Goal: Task Accomplishment & Management: Complete application form

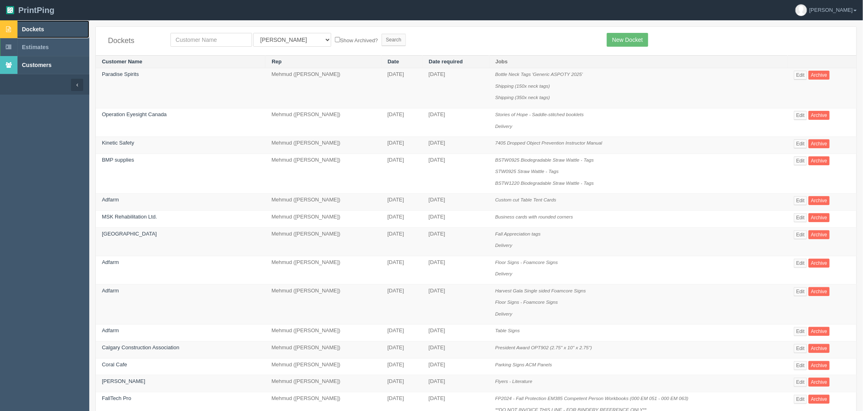
drag, startPoint x: 45, startPoint y: 28, endPoint x: 25, endPoint y: 56, distance: 34.7
click at [44, 28] on span "Dockets" at bounding box center [33, 29] width 22 height 6
click at [21, 29] on link "Dockets" at bounding box center [44, 29] width 89 height 18
click at [221, 42] on input "text" at bounding box center [212, 40] width 82 height 14
type input "olympia"
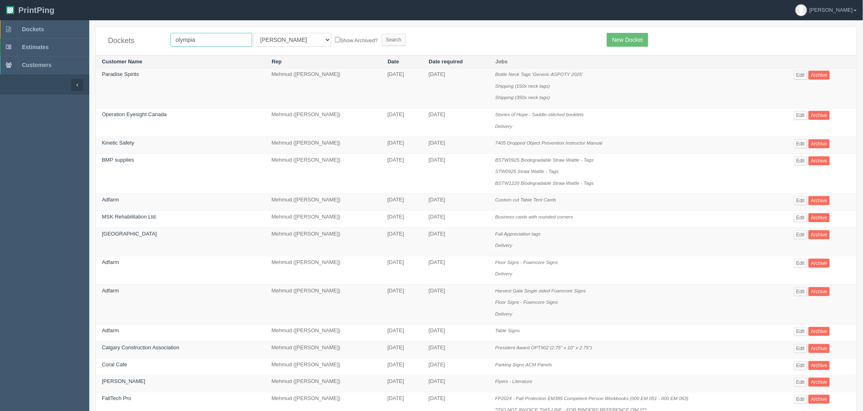
click at [382, 34] on input "Search" at bounding box center [394, 40] width 24 height 12
drag, startPoint x: 54, startPoint y: 25, endPoint x: 100, endPoint y: 32, distance: 46.3
click at [54, 25] on link "Dockets" at bounding box center [44, 29] width 89 height 18
click at [646, 39] on link "New Docket" at bounding box center [627, 40] width 41 height 14
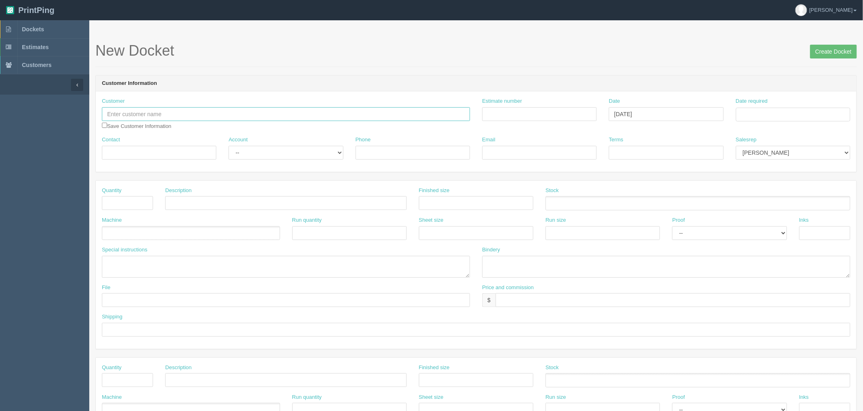
click at [216, 115] on input "text" at bounding box center [286, 114] width 368 height 14
drag, startPoint x: 122, startPoint y: 112, endPoint x: 160, endPoint y: 141, distance: 48.2
click at [122, 114] on input "WestJet - Marketing" at bounding box center [286, 114] width 368 height 14
type input "WestJet - Marketing"
click at [504, 113] on input "Estimate number" at bounding box center [539, 114] width 115 height 14
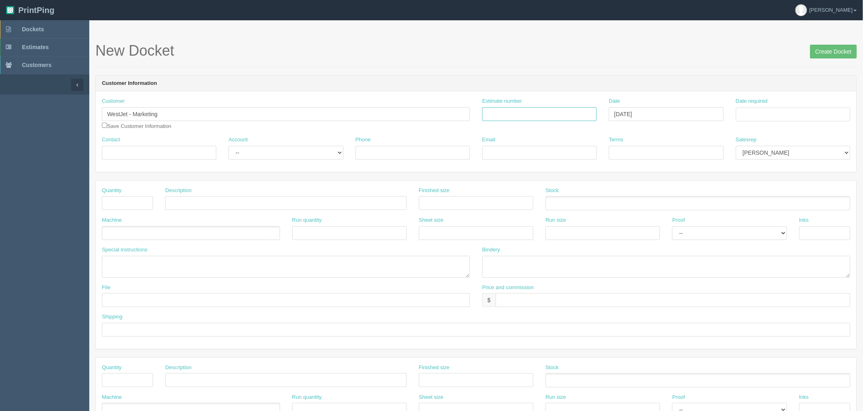
paste input "092707"
type input "092707"
click at [780, 111] on input "Date required" at bounding box center [793, 115] width 115 height 14
click at [768, 179] on td "14" at bounding box center [766, 181] width 10 height 12
type input "[DATE]"
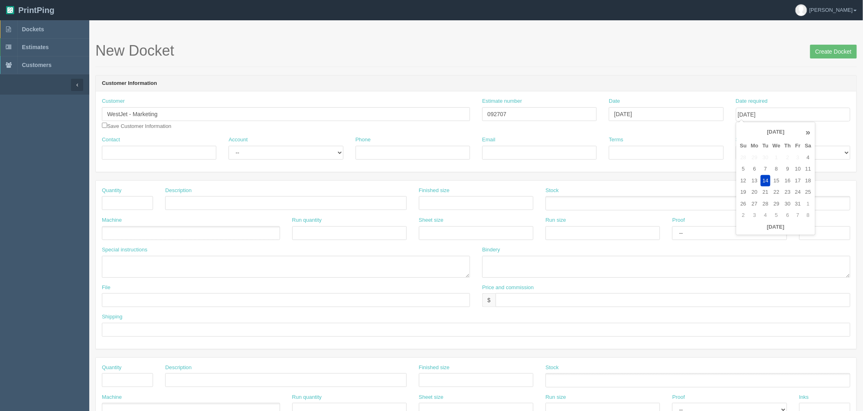
drag, startPoint x: 749, startPoint y: 65, endPoint x: 793, endPoint y: 127, distance: 76.1
click at [761, 84] on form "New Docket Create Docket Customer Information Customer WestJet - Marketing West…" at bounding box center [476, 384] width 762 height 683
click at [785, 152] on select "Mark Mikayla Aly Stacy Rebecca Matthew Viki Phil Greg Jim Sam Brandon Zach Stev…" at bounding box center [793, 153] width 115 height 14
select select "8"
click at [736, 146] on select "Mark Mikayla Aly Stacy Rebecca Matthew Viki Phil Greg Jim Sam Brandon Zach Stev…" at bounding box center [793, 153] width 115 height 14
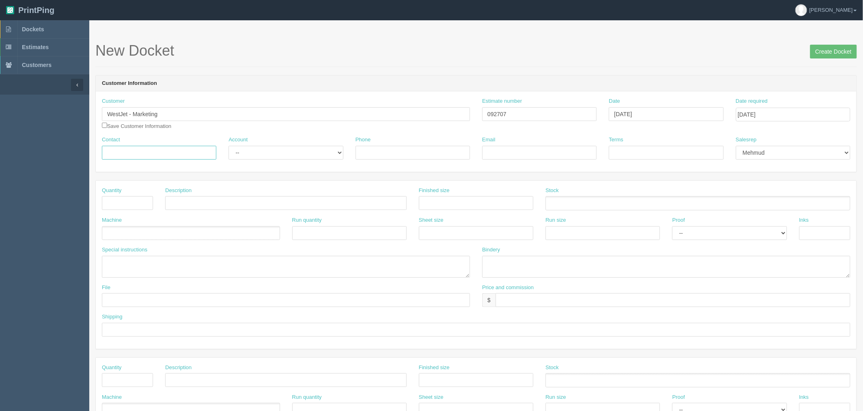
drag, startPoint x: 173, startPoint y: 156, endPoint x: 220, endPoint y: 156, distance: 47.1
click at [173, 156] on input "Contact" at bounding box center [159, 153] width 115 height 14
paste input "Tom Grant"
type input "Tom Grant"
click at [247, 152] on select "-- Existing Client Allrush Client Rep Client" at bounding box center [286, 153] width 115 height 14
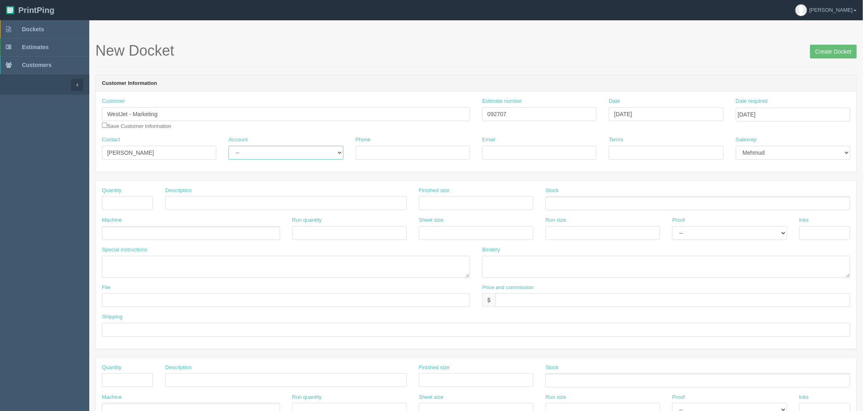
select select "Rep Client"
click at [229, 146] on select "-- Existing Client Allrush Client Rep Client" at bounding box center [286, 153] width 115 height 14
drag, startPoint x: 373, startPoint y: 151, endPoint x: 14, endPoint y: 145, distance: 358.6
click at [373, 151] on input "Phone" at bounding box center [413, 153] width 115 height 14
paste input "403-390-5377"
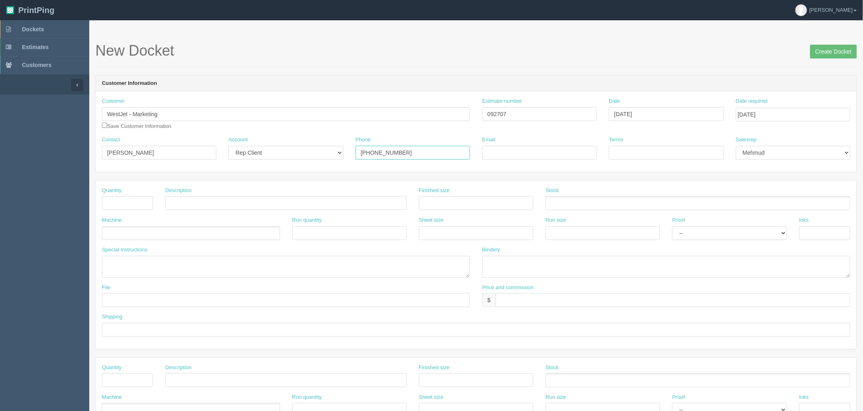
type input "403-390-5377"
drag, startPoint x: 521, startPoint y: 152, endPoint x: 680, endPoint y: 157, distance: 158.4
click at [521, 152] on input "Email" at bounding box center [539, 153] width 115 height 14
paste input "tom.grant@westjet.com"
type input "tom.grant@westjet.com"
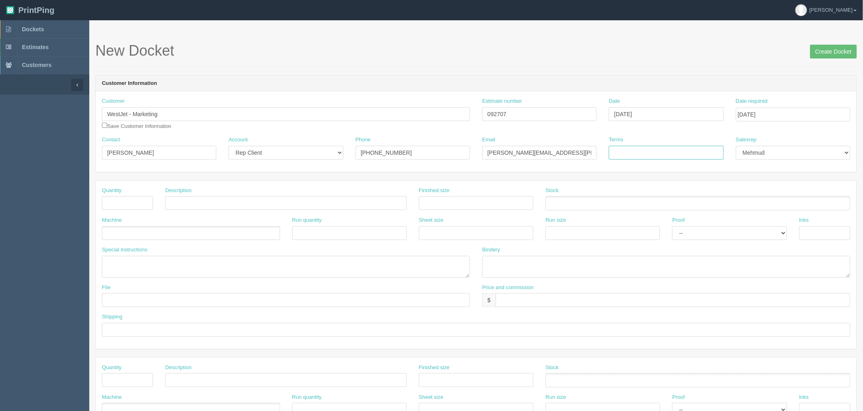
click at [680, 154] on input "Terms" at bounding box center [666, 153] width 115 height 14
type input "COD"
click at [138, 202] on input "text" at bounding box center [127, 203] width 51 height 14
type input "120"
click at [185, 204] on input "text" at bounding box center [286, 203] width 242 height 14
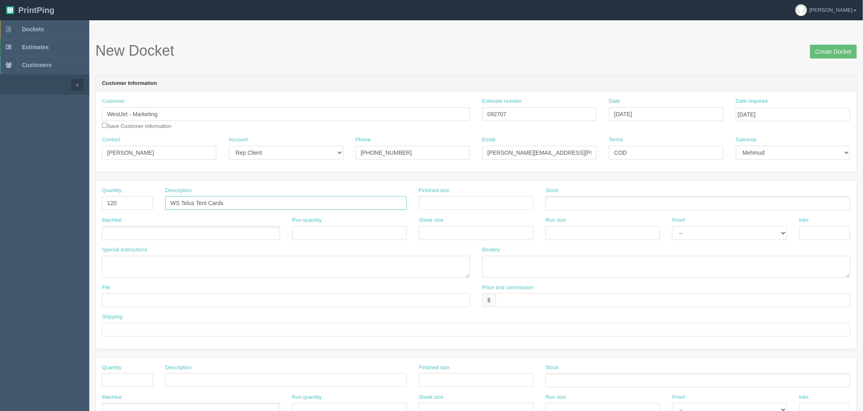
type input "WS Telus Tent Cards"
drag, startPoint x: 521, startPoint y: 110, endPoint x: 324, endPoint y: 126, distance: 197.2
click at [326, 126] on div "Customer WestJet - Marketing WestJet WestJet , An Alberta Partnership WestJet E…" at bounding box center [476, 116] width 761 height 39
click at [447, 203] on input "text" at bounding box center [476, 203] width 115 height 14
type input "4" x 17""
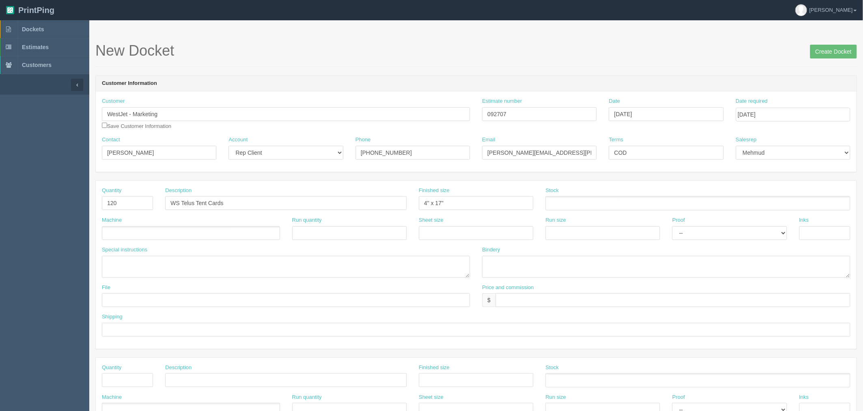
click at [574, 201] on ul at bounding box center [698, 203] width 305 height 14
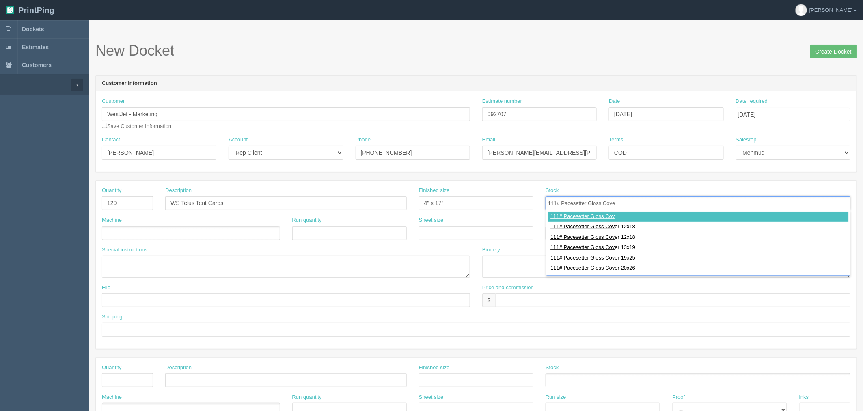
type input "111# Pacesetter Gloss Cover"
type input "111# Pacesetter Gloss Cover 12x18"
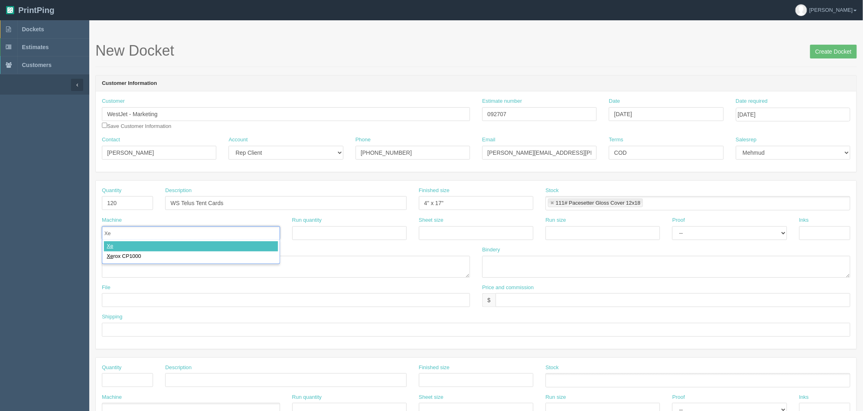
type input "Xer"
type input "Xerox CP1000"
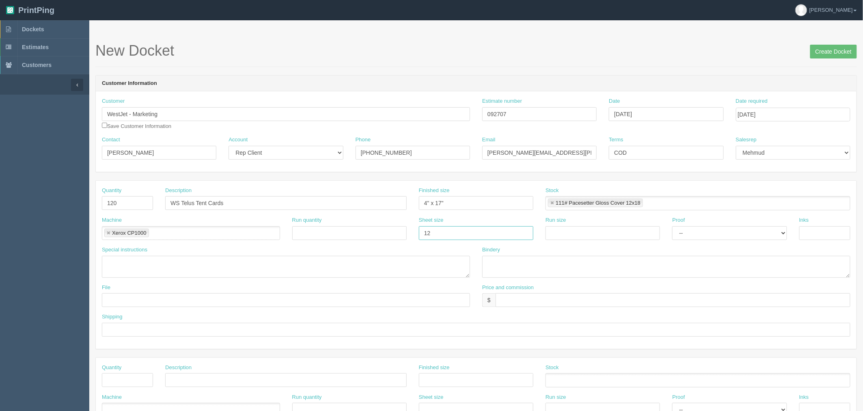
type input "12" x 18""
paste input "12" x 18""
type input "12" x 18""
select select "Hard Copy"
click at [672, 226] on select "-- Email Hard Copy" at bounding box center [729, 233] width 115 height 14
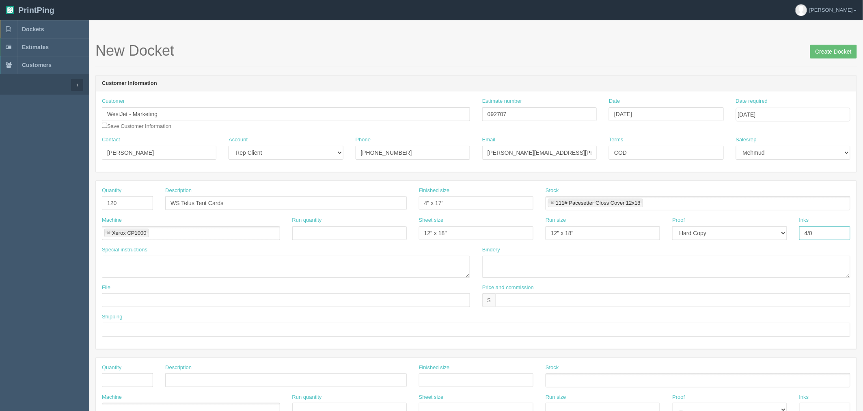
type input "4/0"
click at [547, 263] on textarea at bounding box center [666, 267] width 368 height 22
click at [596, 258] on textarea "trim, score, apply adhesive ARB$30" at bounding box center [666, 267] width 368 height 22
click at [585, 261] on textarea "trim, score, apply adhesive ARB$30 $12635" at bounding box center [666, 267] width 368 height 22
type textarea "trim, score, apply adhesive ARB$30 #12635"
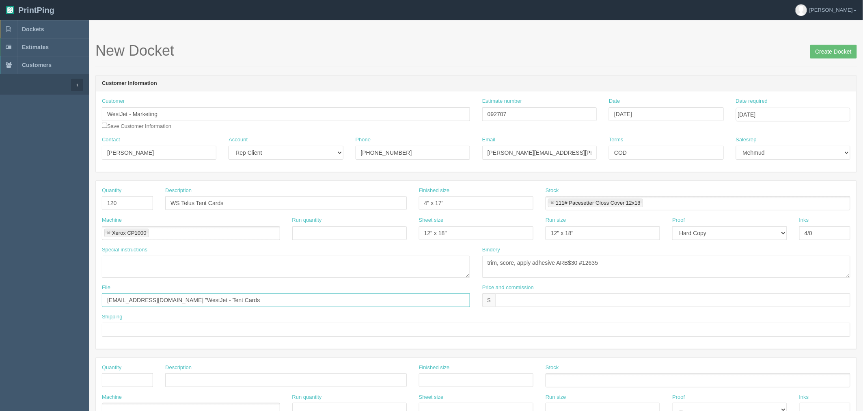
type input "files@allrush.ca "WestJet - Tent Cards"
click at [509, 297] on input "text" at bounding box center [673, 300] width 355 height 14
click at [558, 298] on input "$135.01 mj$ AR$" at bounding box center [673, 300] width 355 height 14
paste input "25.31"
type input "$135.01 mj$25.31 AR$25.31"
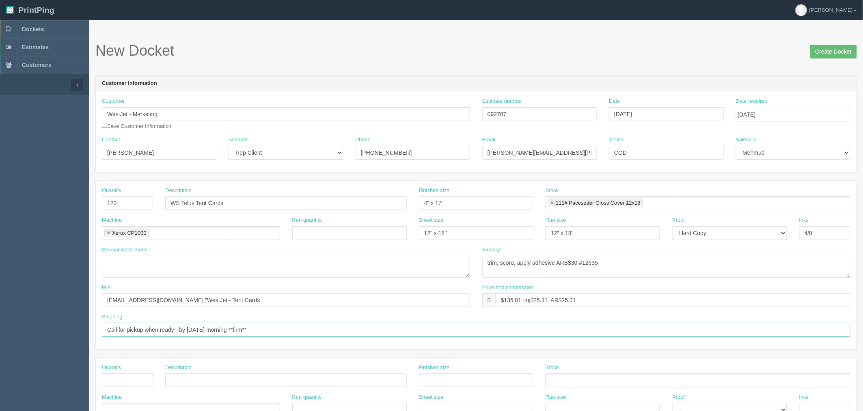
type input "Call for pickup when ready - by Wednesday morning **firm**"
click at [249, 204] on input "WS Telus Tent Cards" at bounding box center [286, 203] width 242 height 14
click at [824, 50] on input "Create Docket" at bounding box center [834, 52] width 47 height 14
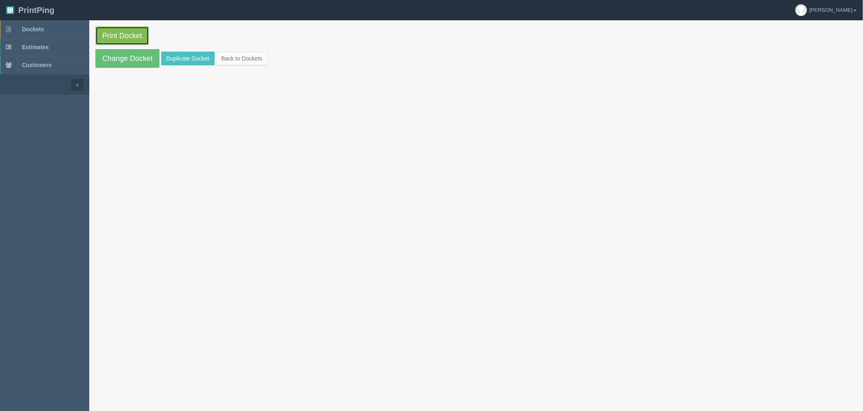
click at [122, 28] on link "Print Docket" at bounding box center [122, 35] width 54 height 19
click at [64, 32] on link "Dockets" at bounding box center [44, 29] width 89 height 18
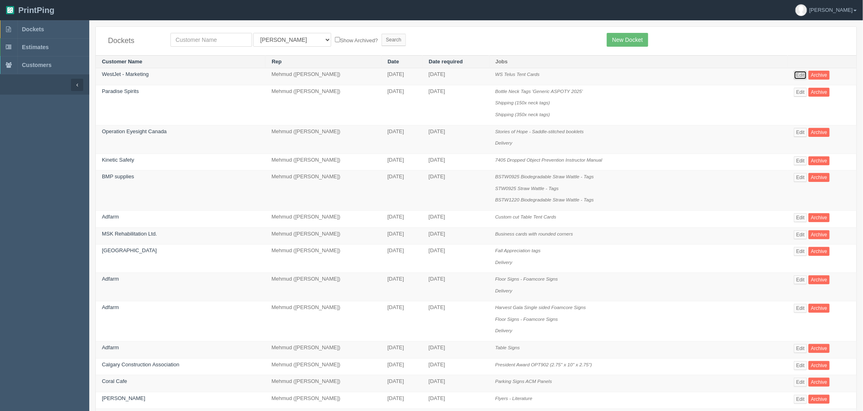
click at [798, 71] on link "Edit" at bounding box center [800, 75] width 13 height 9
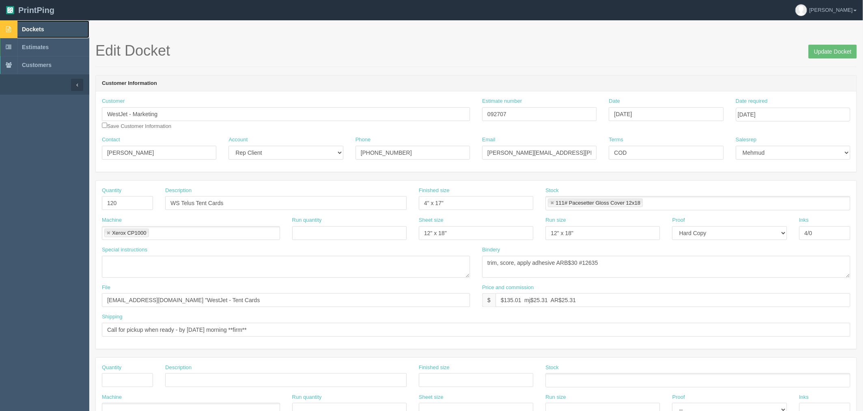
click at [48, 27] on link "Dockets" at bounding box center [44, 29] width 89 height 18
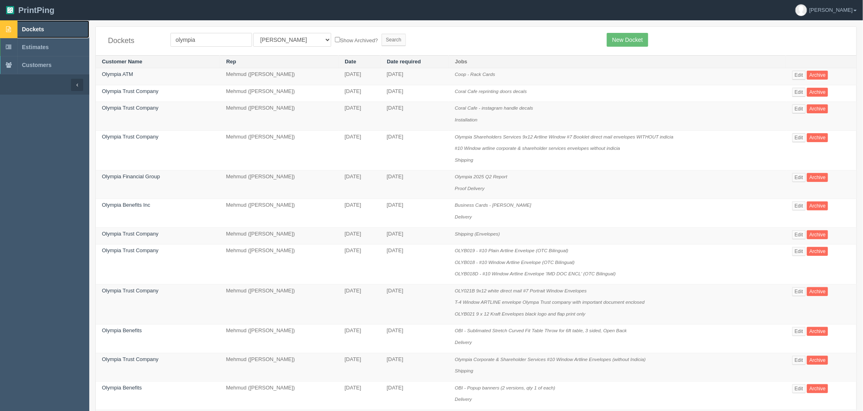
click at [36, 31] on span "Dockets" at bounding box center [33, 29] width 22 height 6
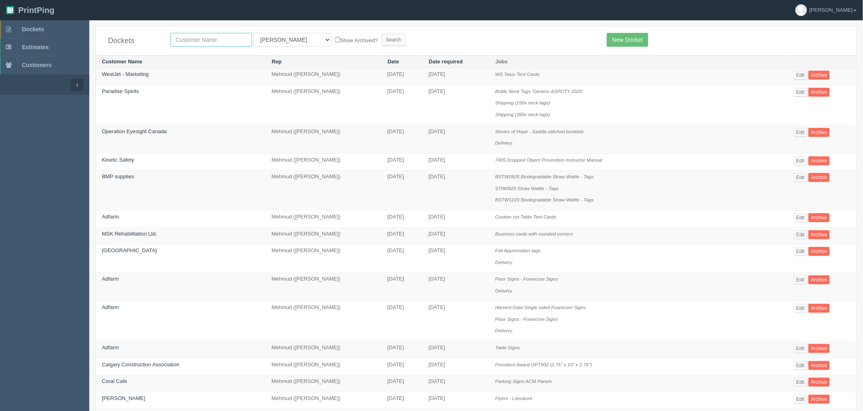
click at [199, 41] on input "text" at bounding box center [212, 40] width 82 height 14
type input "paradise"
click at [382, 34] on input "Search" at bounding box center [394, 40] width 24 height 12
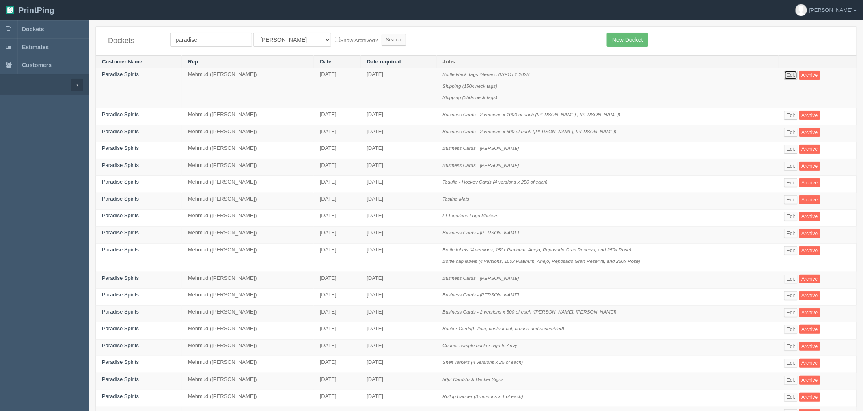
click at [790, 71] on link "Edit" at bounding box center [791, 75] width 13 height 9
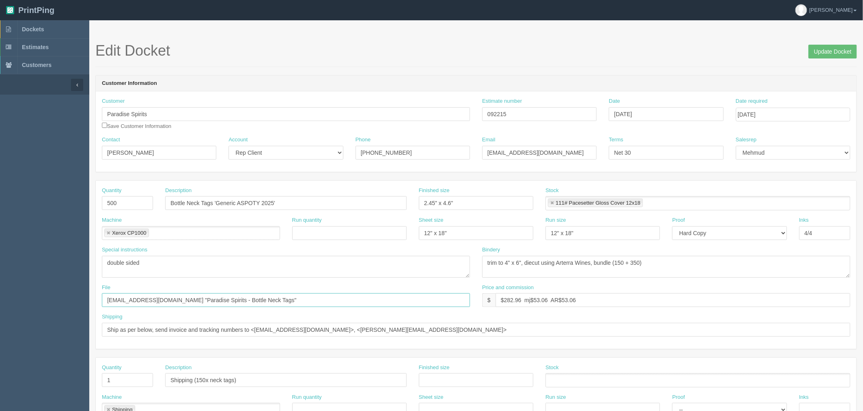
click at [260, 294] on input "files@allrush.ca "Paradise Spirits - Bottle Neck Tags"" at bounding box center [286, 300] width 368 height 14
click at [50, 27] on link "Dockets" at bounding box center [44, 29] width 89 height 18
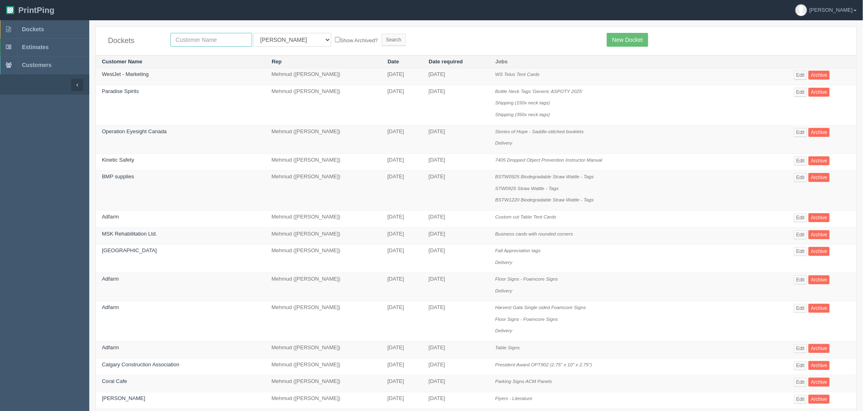
click at [203, 39] on input "text" at bounding box center [212, 40] width 82 height 14
type input "olympia"
click at [382, 34] on input "Search" at bounding box center [394, 40] width 24 height 12
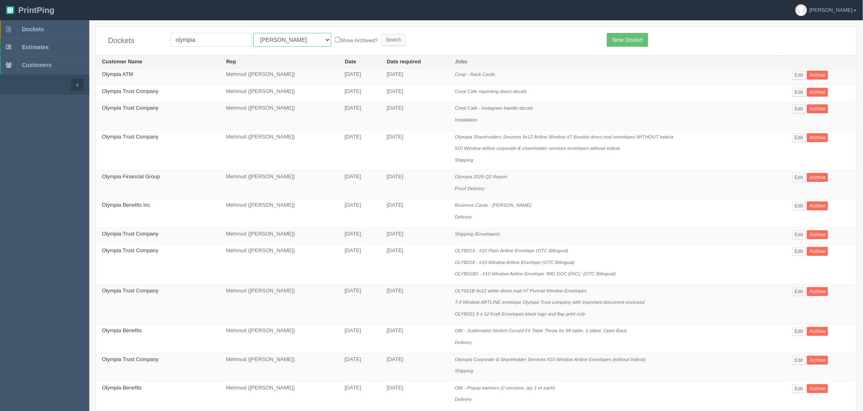
drag, startPoint x: 288, startPoint y: 33, endPoint x: 281, endPoint y: 44, distance: 13.1
click at [288, 33] on select "All Users [PERSON_NAME] Test 1 [PERSON_NAME] [PERSON_NAME] [PERSON_NAME] France…" at bounding box center [292, 40] width 78 height 14
select select "8"
click at [253, 33] on select "All Users [PERSON_NAME] Test 1 [PERSON_NAME] [PERSON_NAME] [PERSON_NAME] France…" at bounding box center [292, 40] width 78 height 14
click at [382, 36] on input "Search" at bounding box center [394, 40] width 24 height 12
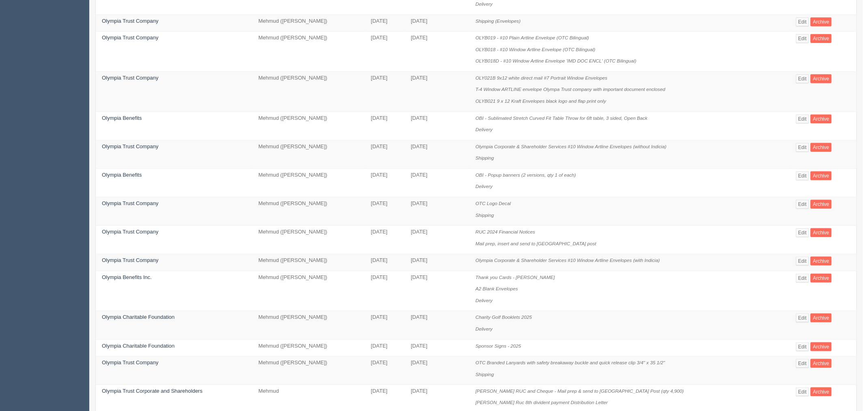
scroll to position [404, 0]
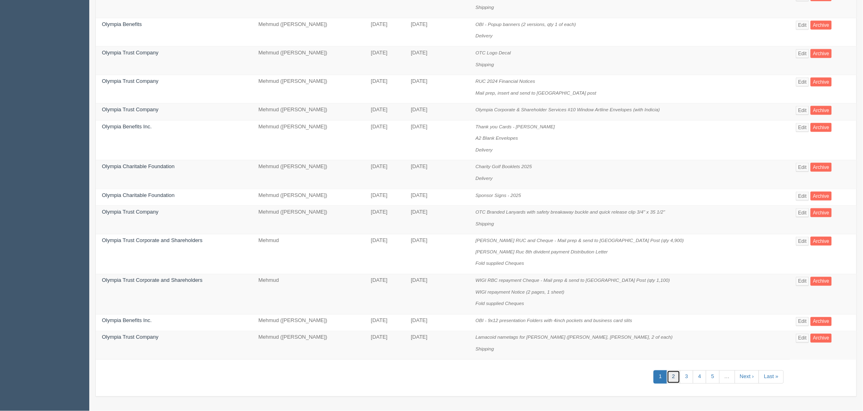
click at [676, 376] on link "2" at bounding box center [673, 376] width 13 height 13
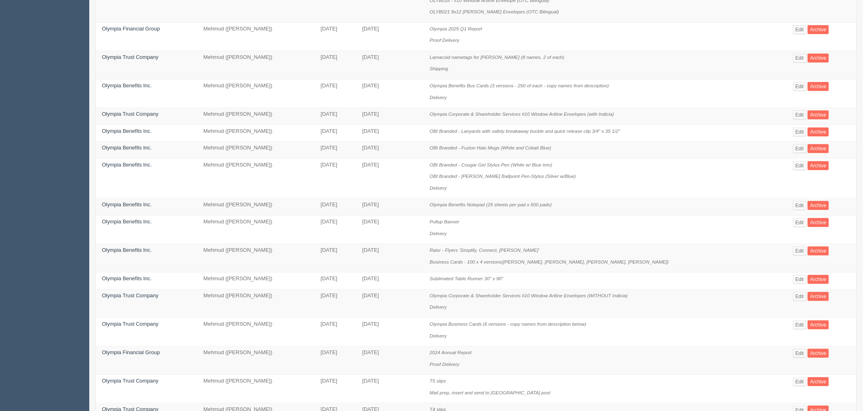
scroll to position [334, 0]
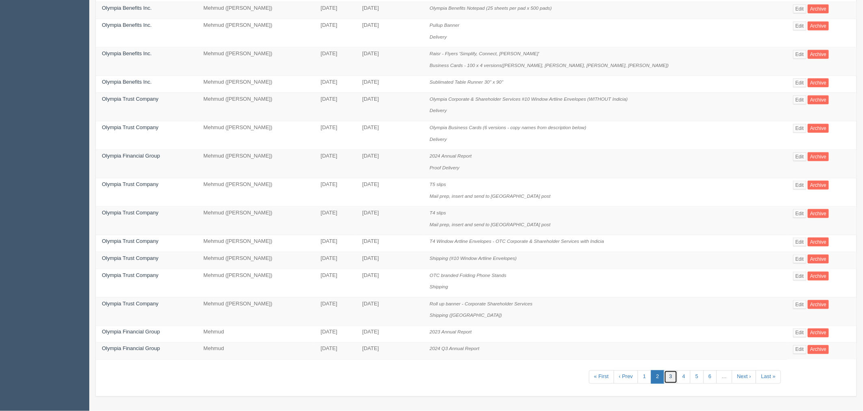
click at [667, 375] on link "3" at bounding box center [670, 376] width 13 height 13
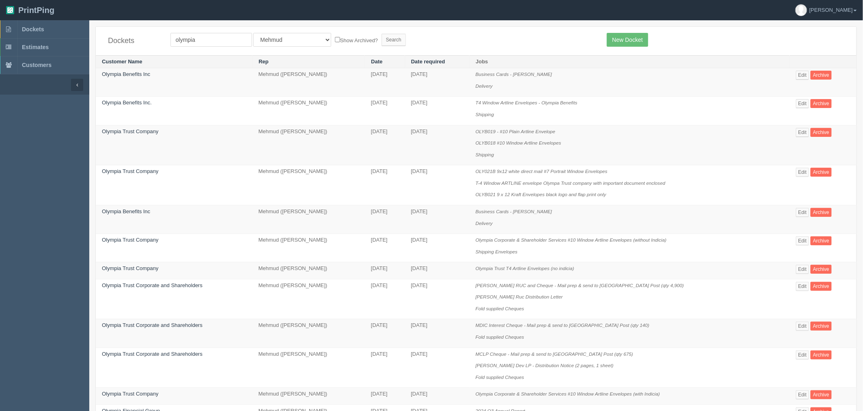
scroll to position [342, 0]
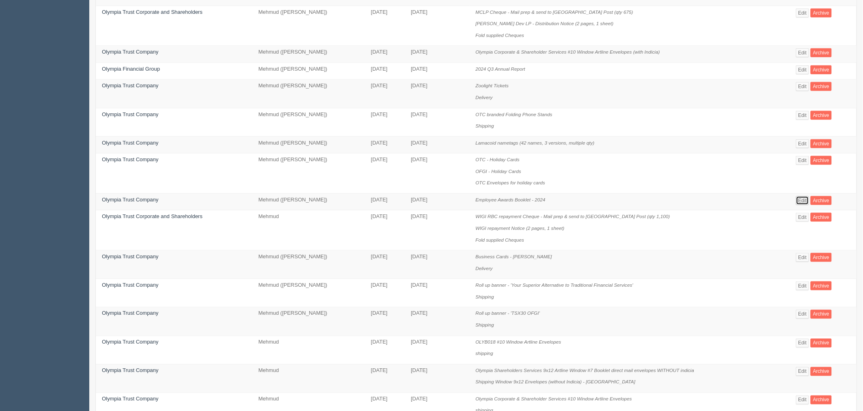
click at [802, 204] on link "Edit" at bounding box center [802, 200] width 13 height 9
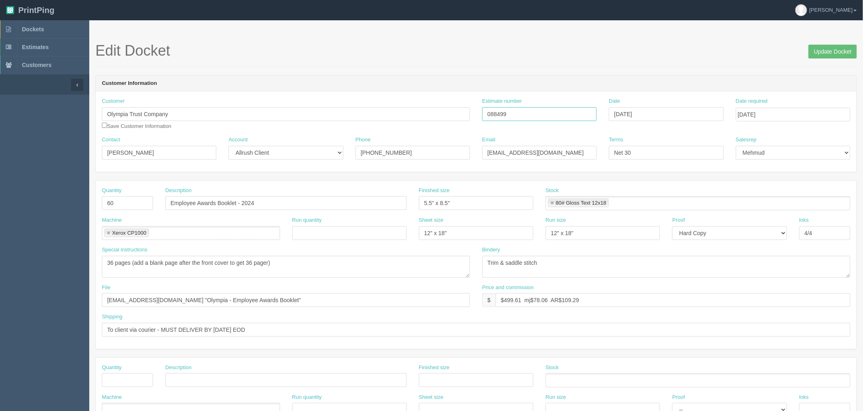
drag, startPoint x: 514, startPoint y: 109, endPoint x: 256, endPoint y: 101, distance: 258.0
click at [257, 101] on div "Customer Olympia Trust Company Save Customer Information Estimate number 088499…" at bounding box center [476, 116] width 761 height 39
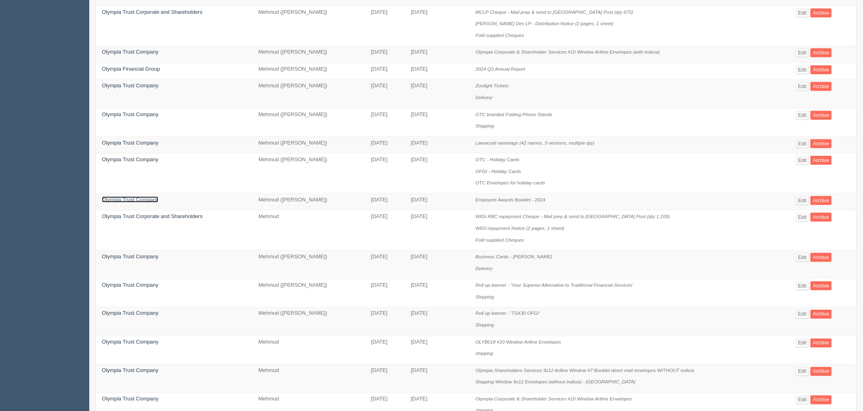
click at [135, 203] on link "Olympia Trust Company" at bounding box center [130, 200] width 56 height 6
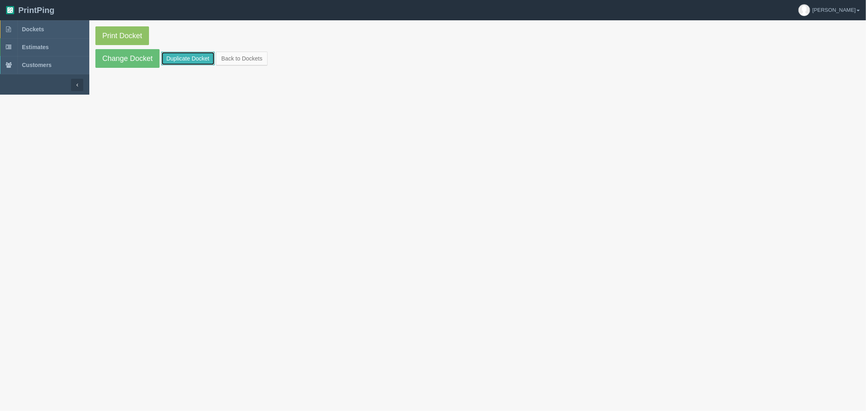
click at [184, 59] on link "Duplicate Docket" at bounding box center [188, 59] width 54 height 14
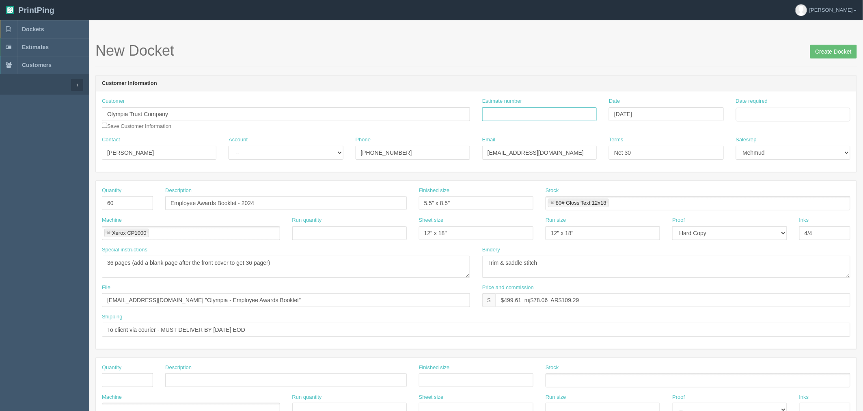
click at [534, 113] on input "Estimate number" at bounding box center [539, 114] width 115 height 14
type input "092811"
type input "October 9, 2025"
click at [770, 178] on td "14" at bounding box center [766, 181] width 10 height 12
type input "[DATE]"
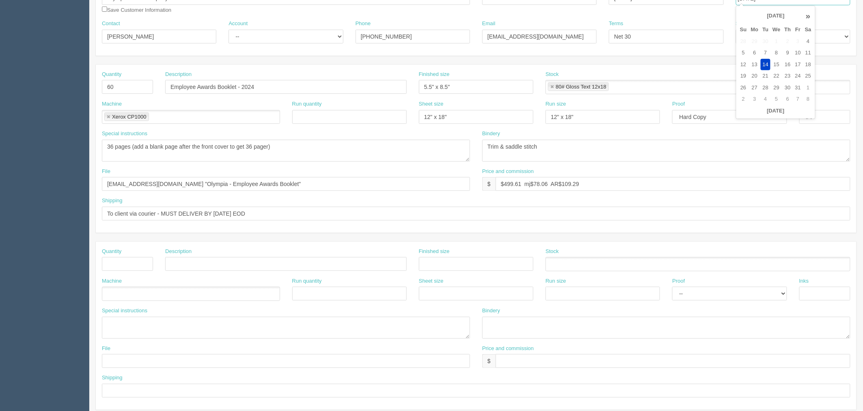
scroll to position [135, 0]
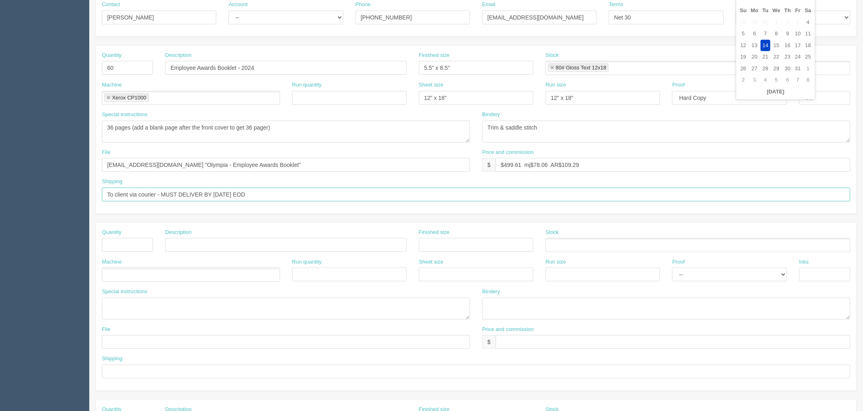
click at [287, 197] on input "To client via courier - MUST DELIVER BY MONDAY EOD" at bounding box center [476, 195] width 749 height 14
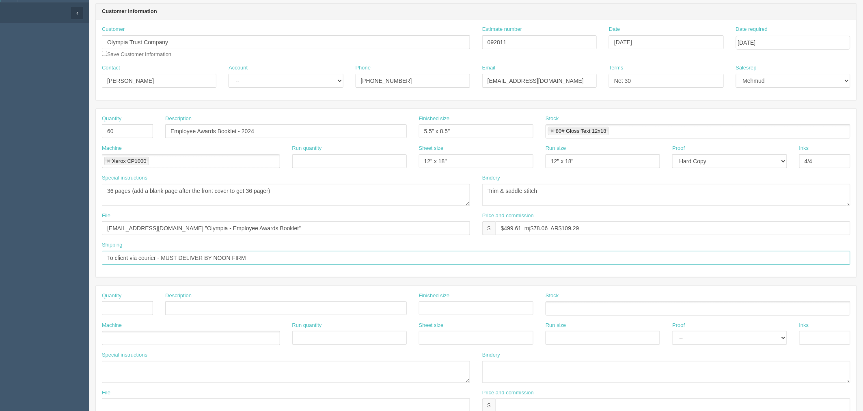
scroll to position [0, 0]
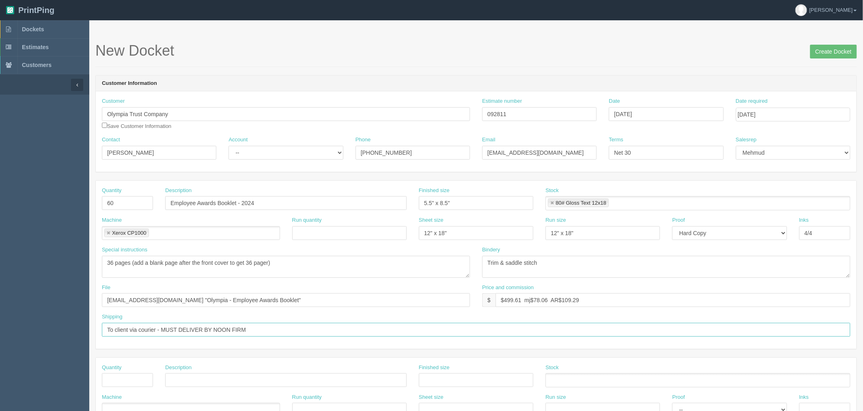
type input "To client via courier - MUST DELIVER BY NOON FIRM"
drag, startPoint x: 254, startPoint y: 262, endPoint x: 277, endPoint y: 277, distance: 27.8
click at [255, 262] on textarea "36 pages (add a blank page after the front cover to get 36 pager)" at bounding box center [286, 267] width 368 height 22
drag, startPoint x: 344, startPoint y: 263, endPoint x: -28, endPoint y: 256, distance: 372.9
click at [0, 256] on html "PrintPing Zack Edit account ( zack@allrush.ca ) Logout Dockets Estimates" at bounding box center [431, 368] width 863 height 737
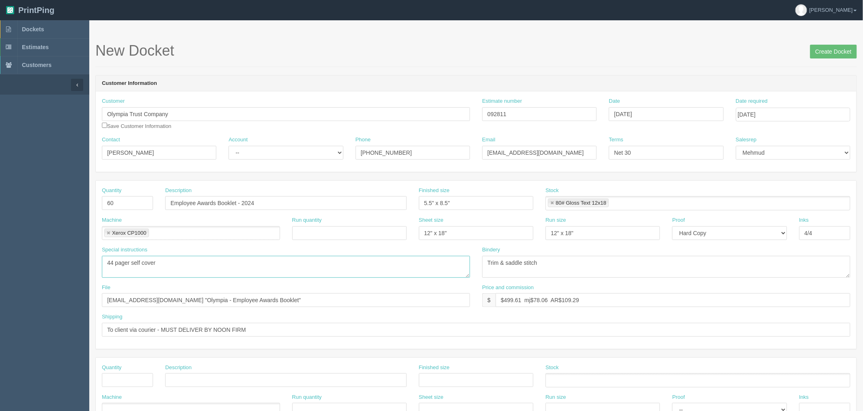
type textarea "44 pager self cover"
drag, startPoint x: 251, startPoint y: 202, endPoint x: 282, endPoint y: 192, distance: 32.8
click at [282, 192] on div "Description Employee Awards Booklet - 2024" at bounding box center [286, 199] width 242 height 24
type input "Employee Awards Booklet - 2025"
click at [268, 147] on select "-- Existing Client Allrush Client Rep Client" at bounding box center [286, 153] width 115 height 14
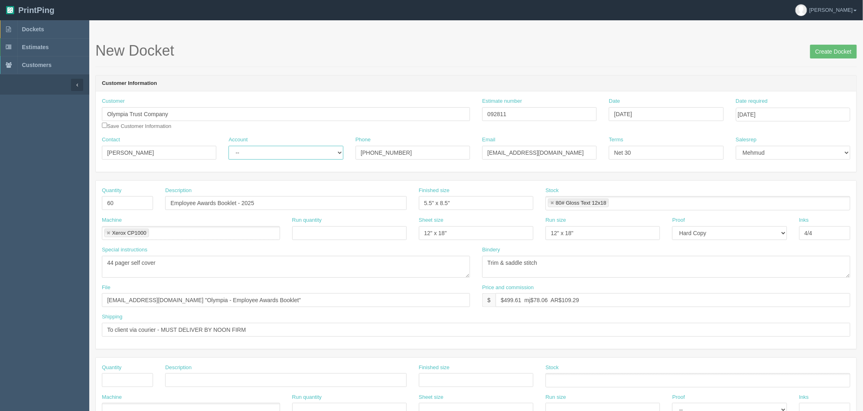
select select "Allrush Client"
click at [229, 146] on select "-- Existing Client Allrush Client Rep Client" at bounding box center [286, 153] width 115 height 14
drag, startPoint x: 504, startPoint y: 301, endPoint x: 866, endPoint y: 239, distance: 367.5
click at [863, 240] on html "PrintPing Zack Edit account ( zack@allrush.ca ) Logout Dockets Estimates" at bounding box center [431, 368] width 863 height 737
click at [578, 295] on input "$561.29 mj$ AR$" at bounding box center [673, 300] width 355 height 14
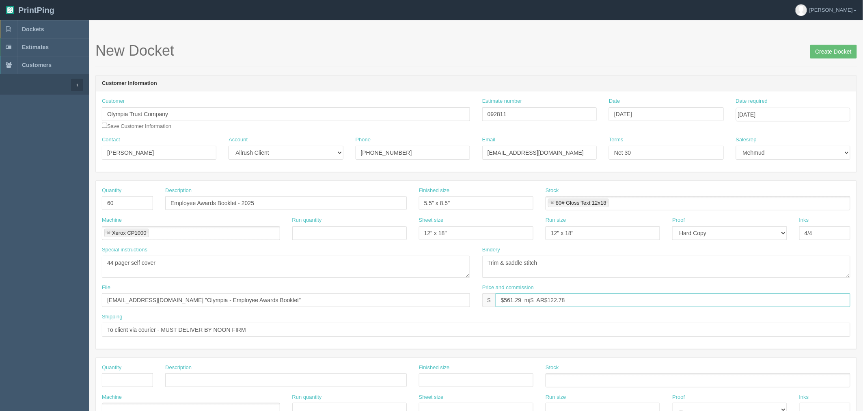
drag, startPoint x: 536, startPoint y: 299, endPoint x: 690, endPoint y: 411, distance: 189.6
click at [535, 299] on input "$561.29 mj$ AR$122.78" at bounding box center [673, 300] width 355 height 14
type input "$561.29 mj$87.70 AR$122.78"
click at [314, 307] on div "File files@allrush.ca "Olympia - Employee Awards Booklet"" at bounding box center [286, 299] width 381 height 30
click at [313, 301] on input "files@allrush.ca "Olympia - Employee Awards Booklet"" at bounding box center [286, 300] width 368 height 14
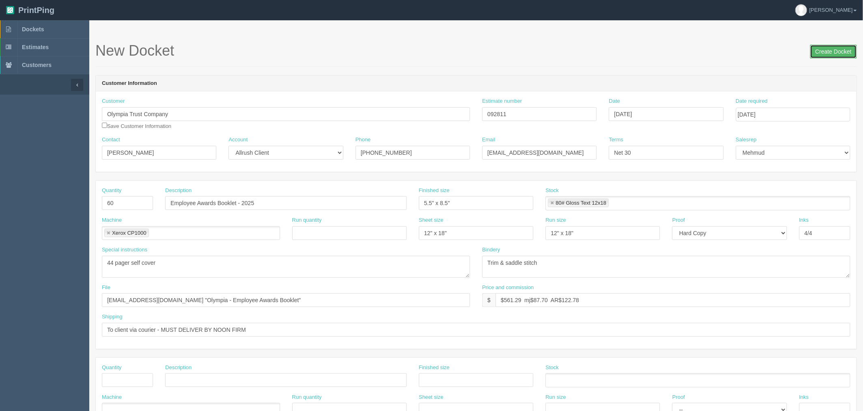
click at [822, 53] on input "Create Docket" at bounding box center [834, 52] width 47 height 14
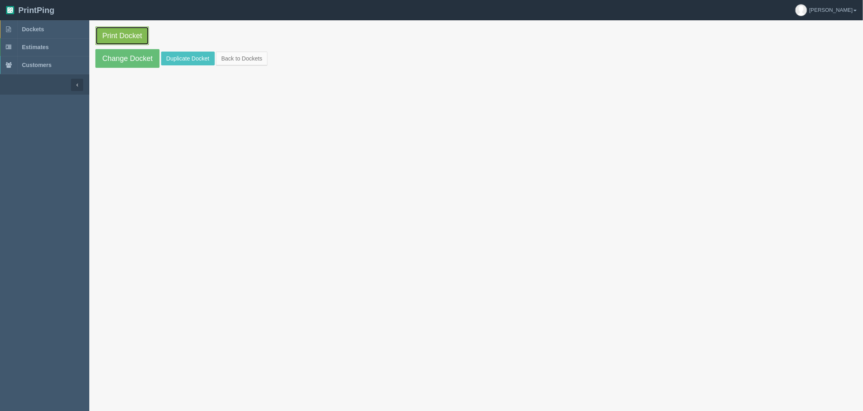
click at [133, 33] on link "Print Docket" at bounding box center [122, 35] width 54 height 19
drag, startPoint x: 141, startPoint y: 62, endPoint x: 149, endPoint y: 78, distance: 18.2
click at [141, 62] on link "Change Docket" at bounding box center [127, 58] width 64 height 19
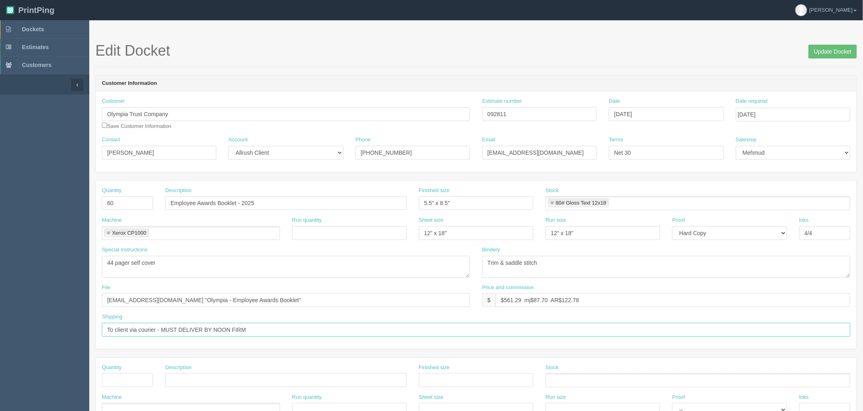
drag, startPoint x: 212, startPoint y: 329, endPoint x: 216, endPoint y: 329, distance: 4.5
click at [213, 329] on input "To client via courier - MUST DELIVER BY NOON FIRM" at bounding box center [476, 330] width 749 height 14
type input "To client via courier - MUST DELIVER BY [DATE] NOON FIRM"
click at [823, 51] on input "Update Docket" at bounding box center [833, 52] width 48 height 14
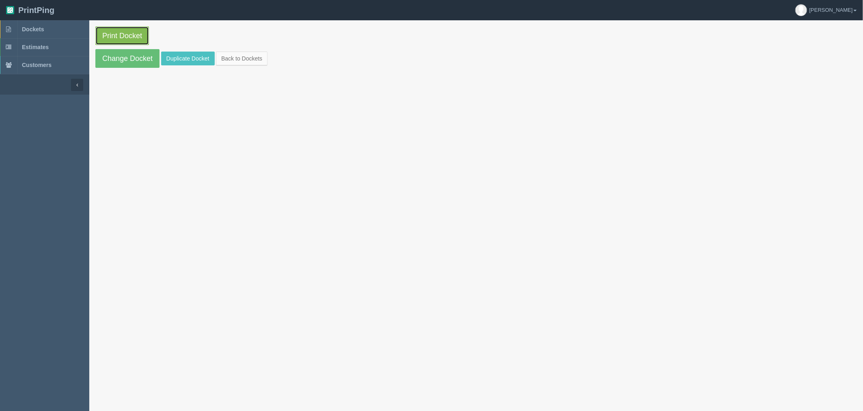
click at [125, 33] on link "Print Docket" at bounding box center [122, 35] width 54 height 19
click at [43, 27] on span "Dockets" at bounding box center [33, 29] width 22 height 6
